Goal: Register for event/course

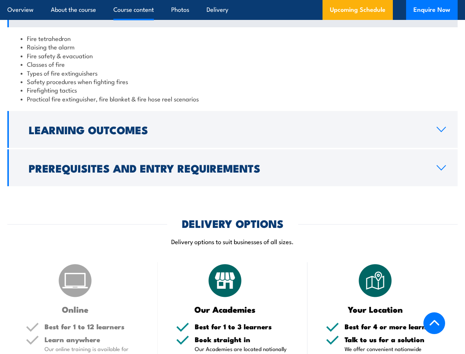
click at [232, 0] on article "Overview About the course Course content Photos Delivery Upcoming Schedule Enqu…" at bounding box center [232, 10] width 451 height 20
click at [232, 134] on h2 "Learning Outcomes" at bounding box center [227, 130] width 396 height 10
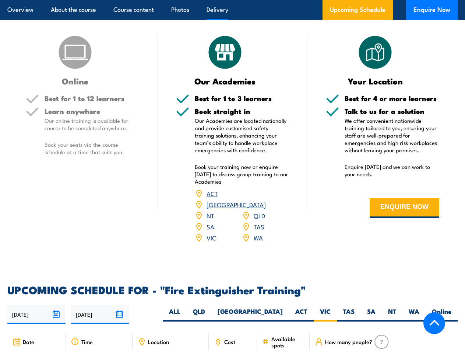
click at [232, 0] on article "Overview About the course Course content Photos Delivery Upcoming Schedule Enqu…" at bounding box center [232, 10] width 451 height 20
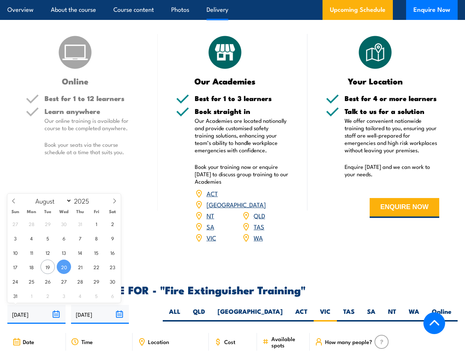
click at [36, 312] on input "[DATE]" at bounding box center [36, 314] width 58 height 19
click at [100, 312] on input "[DATE]" at bounding box center [100, 314] width 58 height 19
